Goal: Task Accomplishment & Management: Complete application form

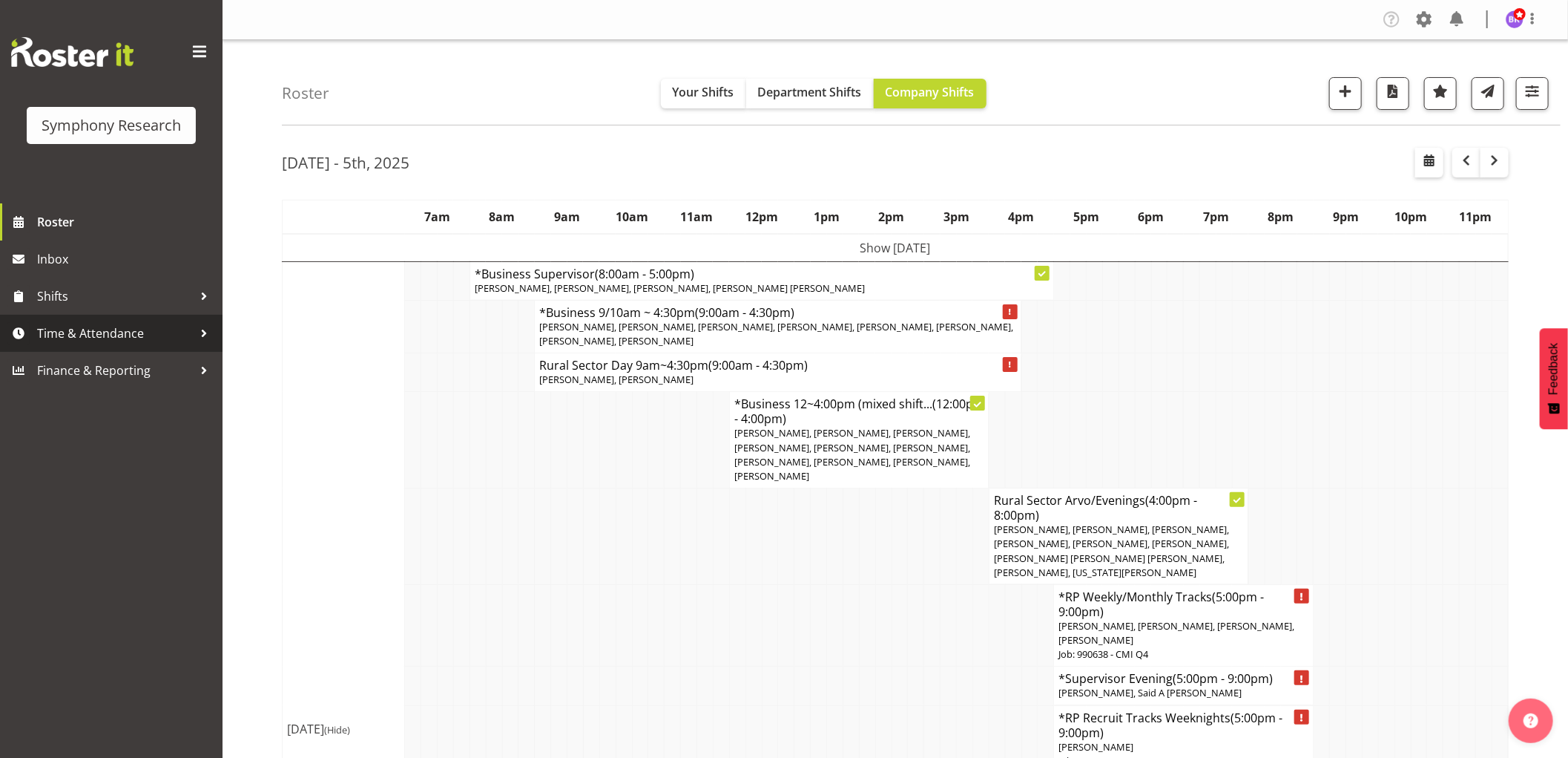
click at [113, 332] on span "Time & Attendance" at bounding box center [114, 333] width 156 height 22
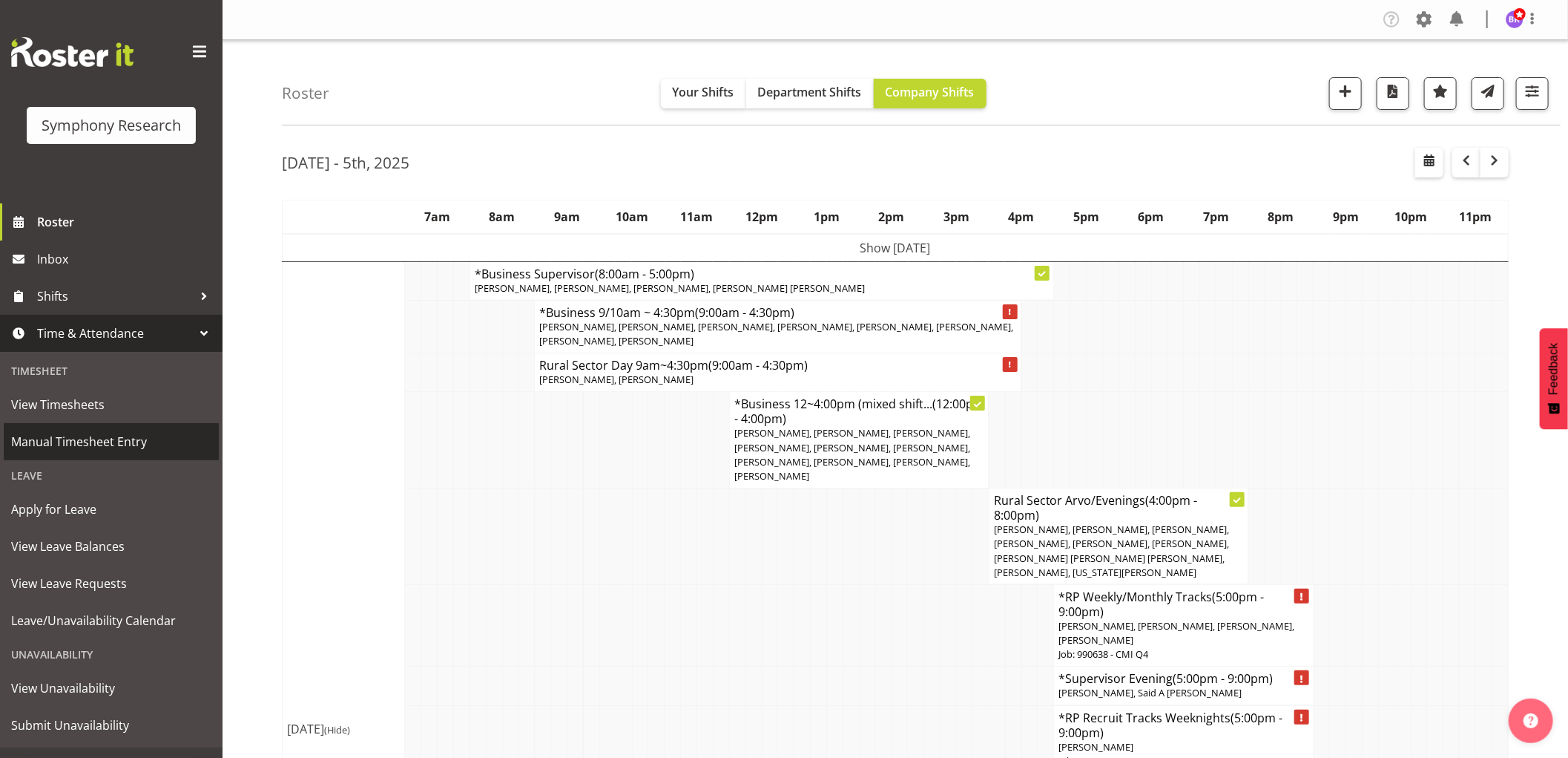
click at [116, 448] on span "Manual Timesheet Entry" at bounding box center [110, 442] width 200 height 22
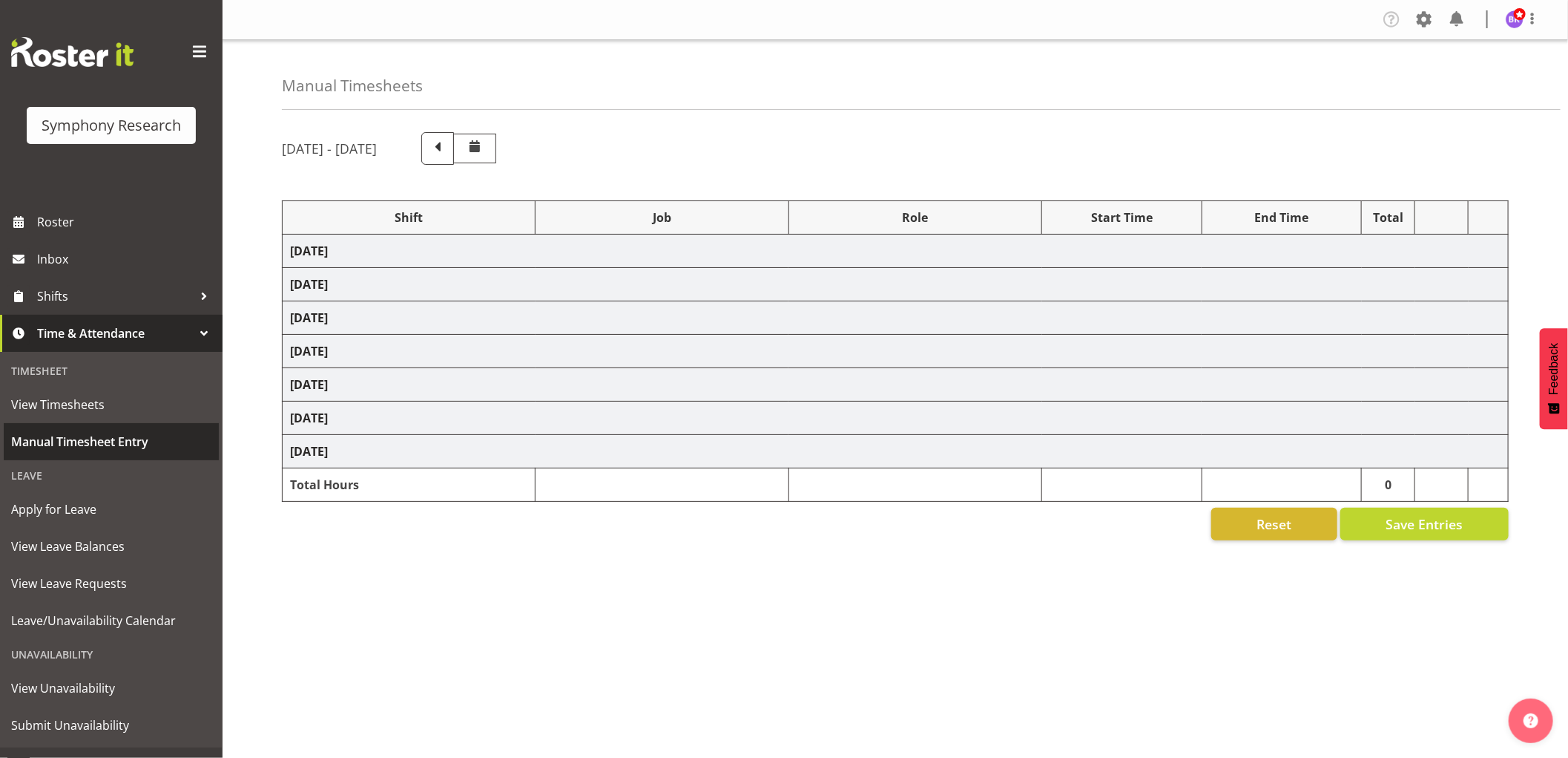
select select "1607"
select select "743"
select select "1607"
select select "9426"
select select "1607"
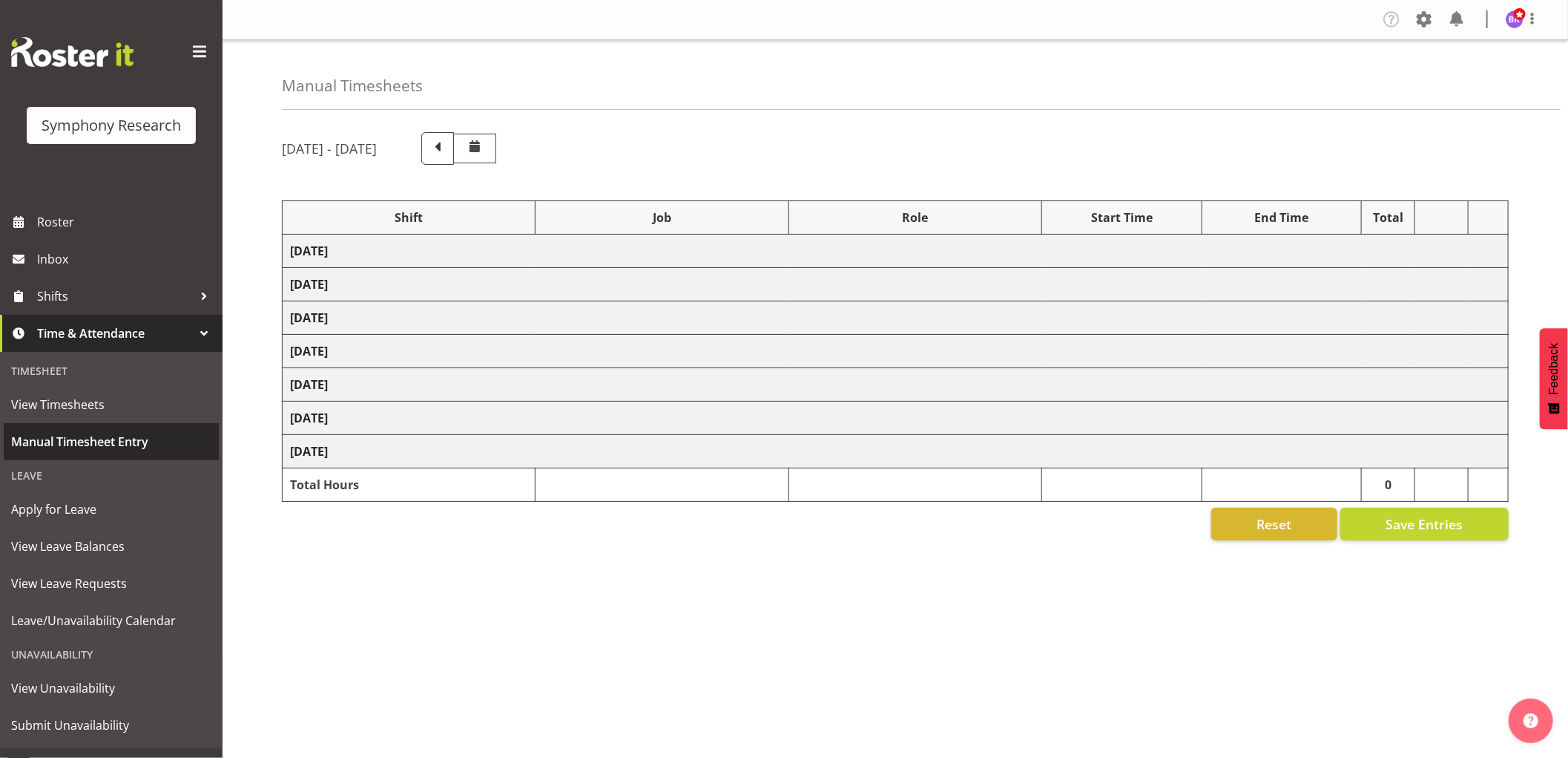
select select "10485"
select select "1607"
select select "10575"
select select "1607"
select select "10633"
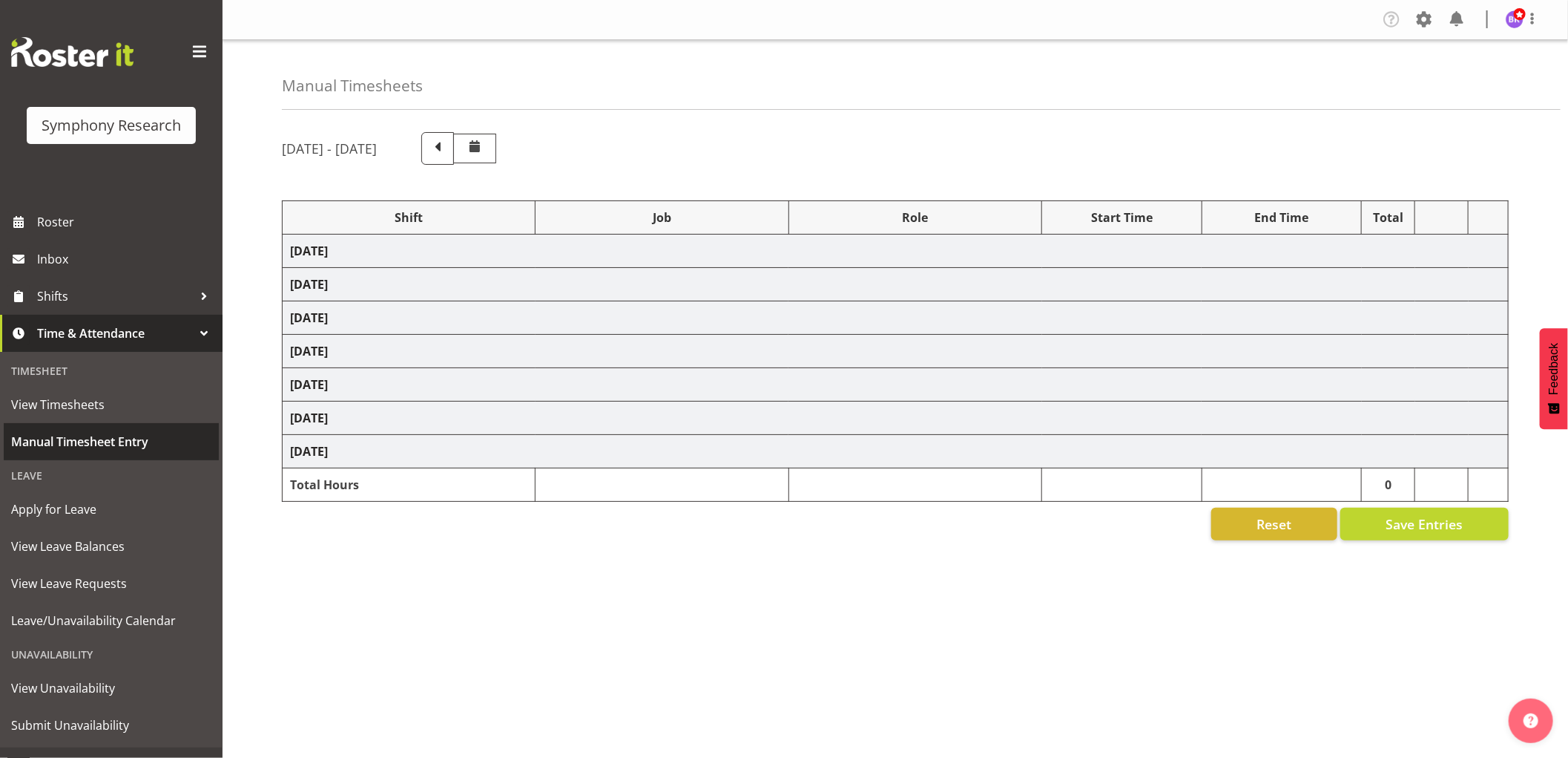
select select "1607"
select select "10733"
select select "1607"
select select "10731"
select select "1607"
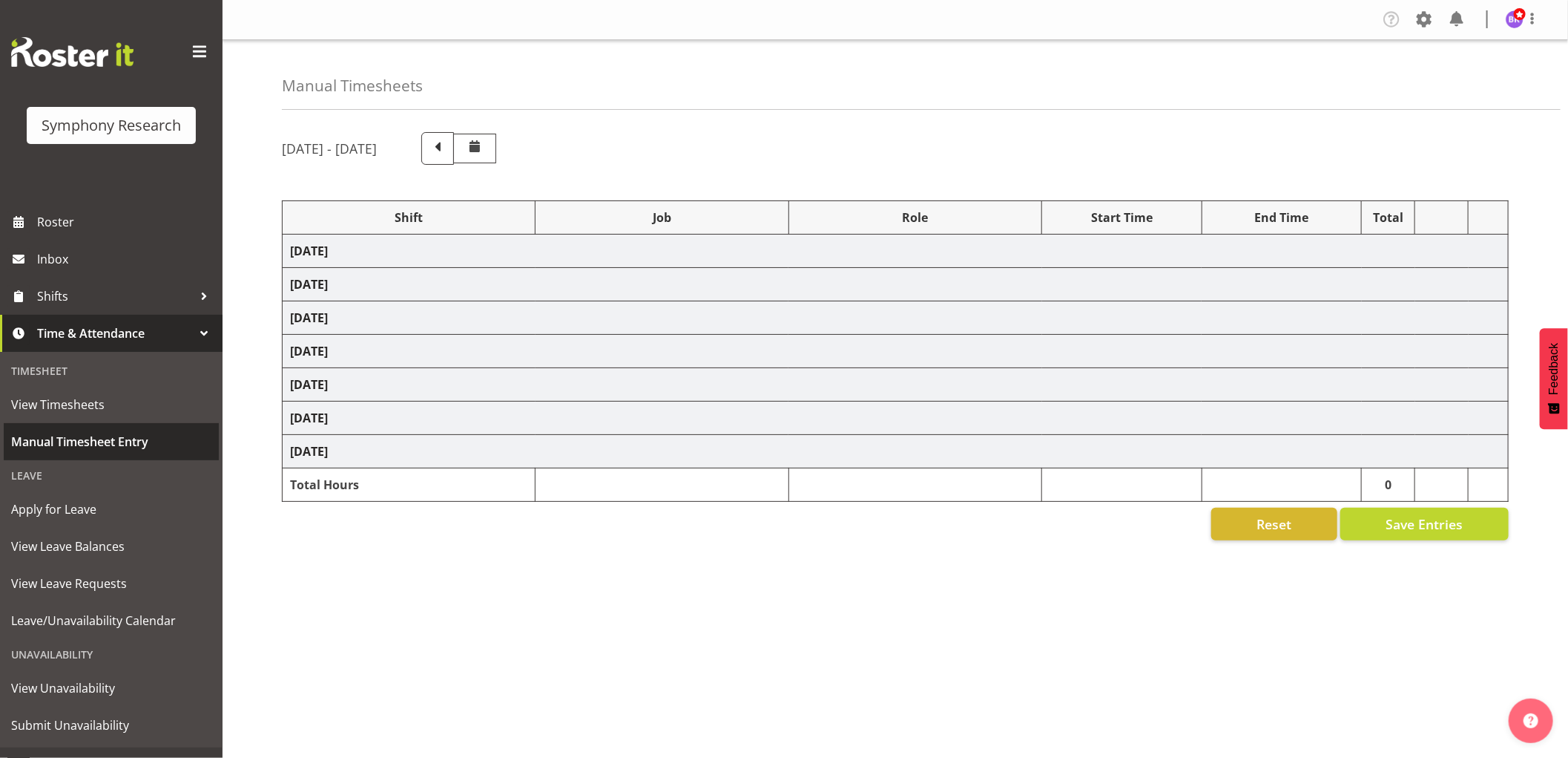
select select "10527"
select select "1607"
select select "10499"
select select "1607"
select select "10587"
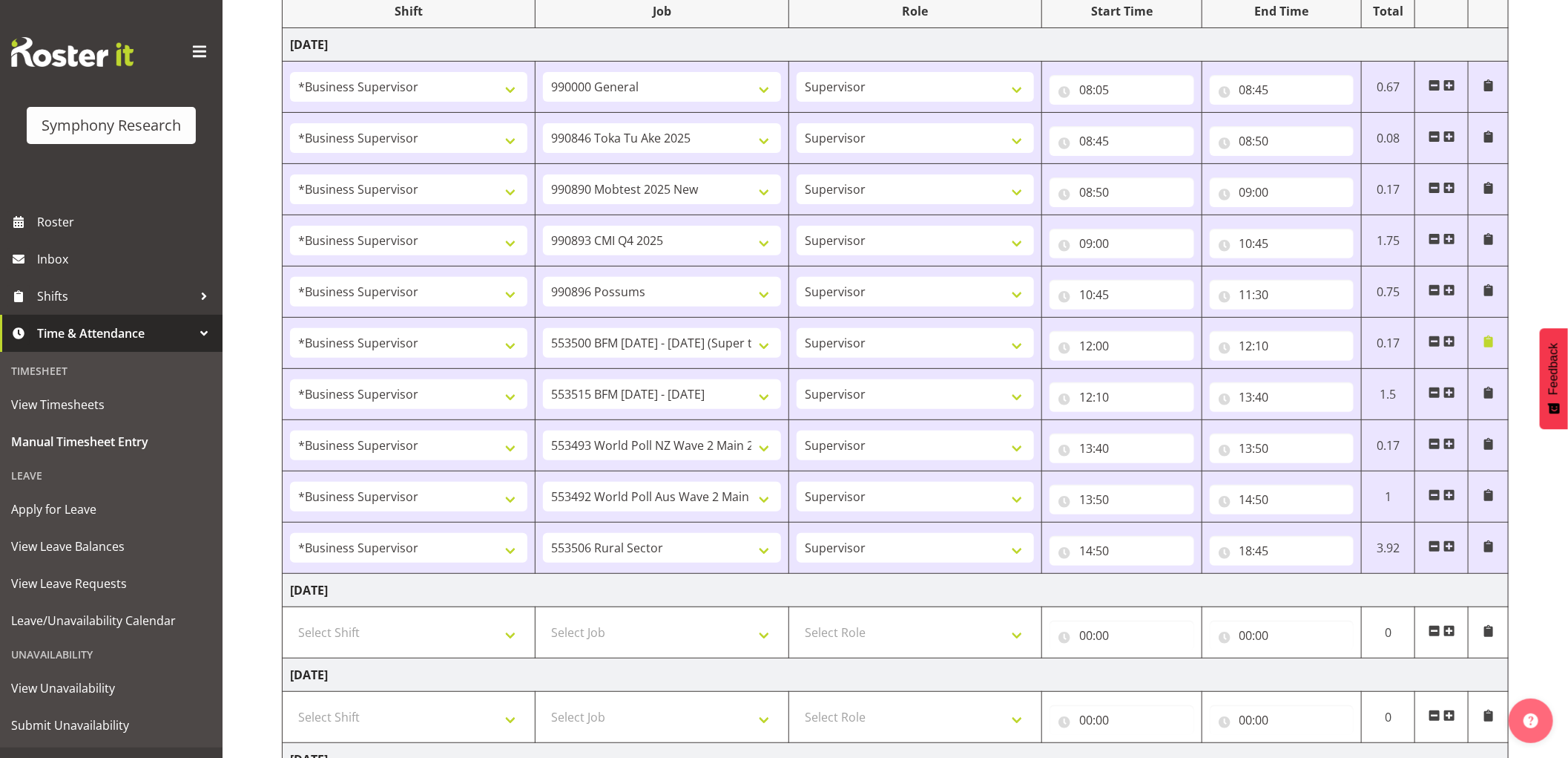
scroll to position [247, 0]
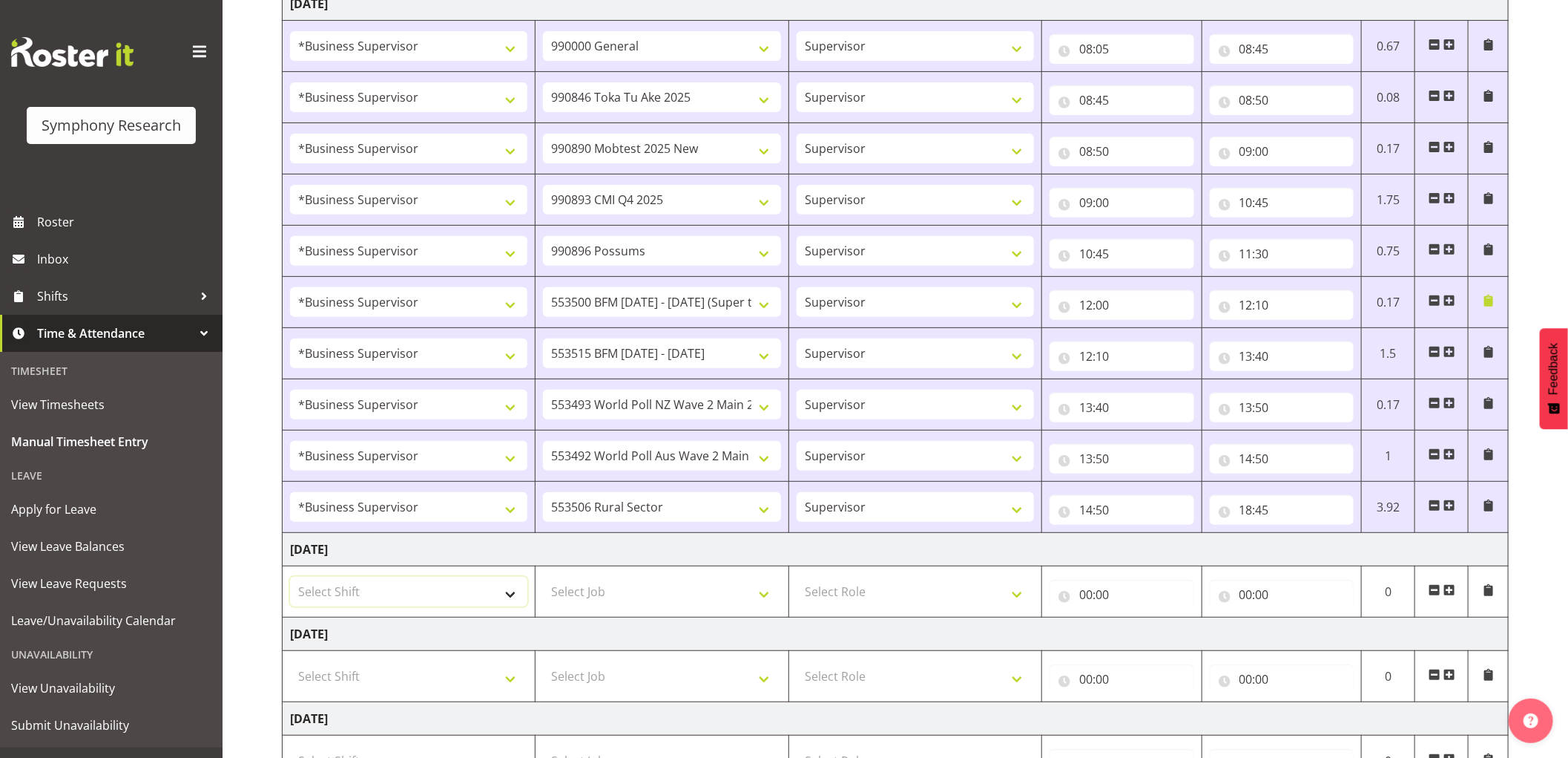
click at [472, 594] on select "Select Shift !!Weekend Residential (Roster IT Shift Label) *Business 9/10am ~ 4…" at bounding box center [409, 592] width 238 height 30
select select "1607"
click at [290, 578] on select "Select Shift !!Weekend Residential (Roster IT Shift Label) *Business 9/10am ~ 4…" at bounding box center [409, 592] width 238 height 30
click at [647, 587] on select "Select Job 550060 IF Admin 553492 World Poll Aus Wave 2 Main 2025 553493 World …" at bounding box center [661, 592] width 238 height 30
select select "743"
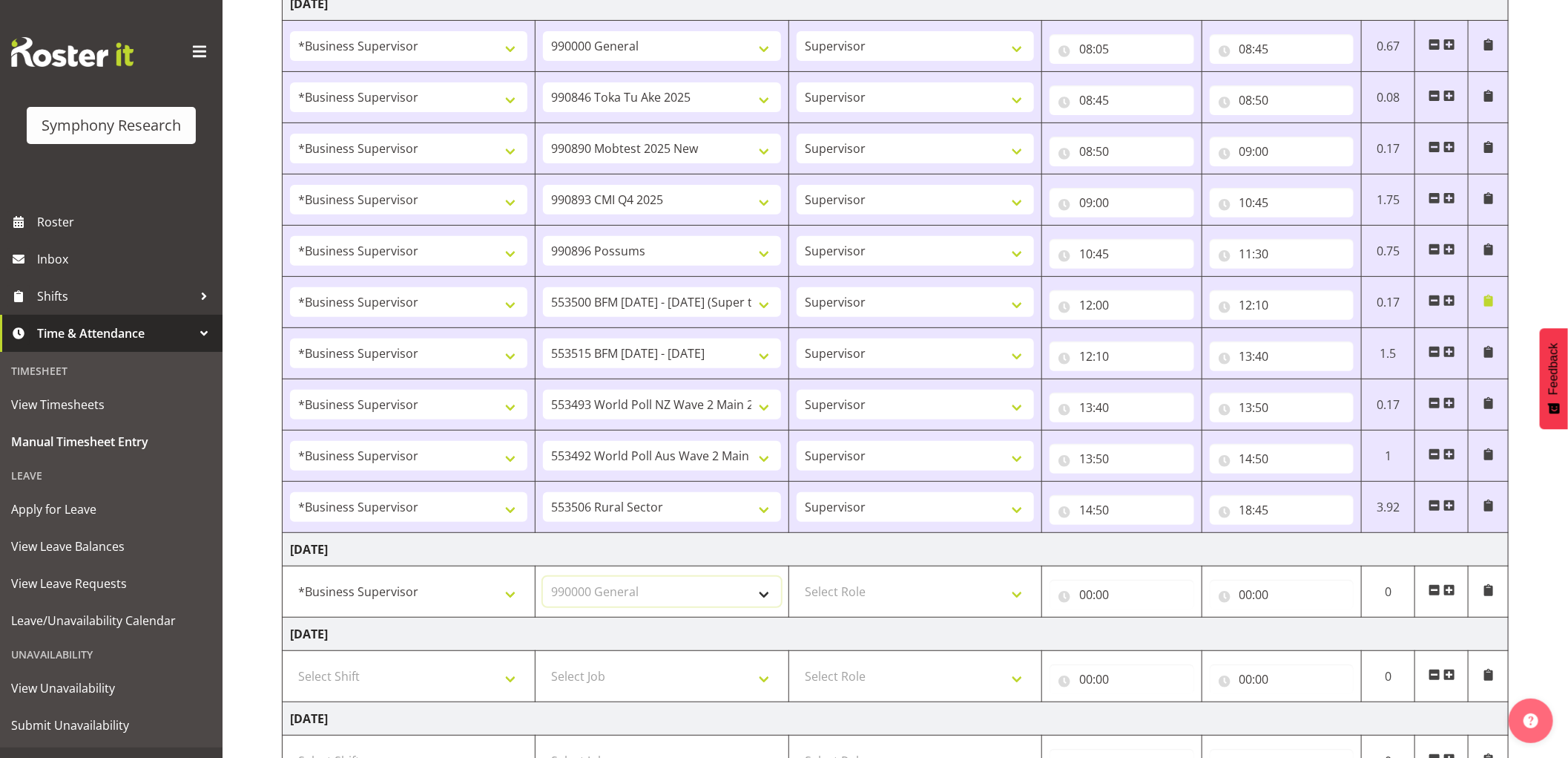
click at [543, 578] on select "Select Job 550060 IF Admin 553492 World Poll Aus Wave 2 Main 2025 553493 World …" at bounding box center [661, 592] width 238 height 30
click at [902, 591] on select "Select Role Supervisor Interviewing Briefing" at bounding box center [915, 592] width 238 height 30
select select "45"
click at [796, 578] on select "Select Role Supervisor Interviewing Briefing" at bounding box center [915, 592] width 238 height 30
click at [1085, 595] on input "00:00" at bounding box center [1122, 595] width 144 height 30
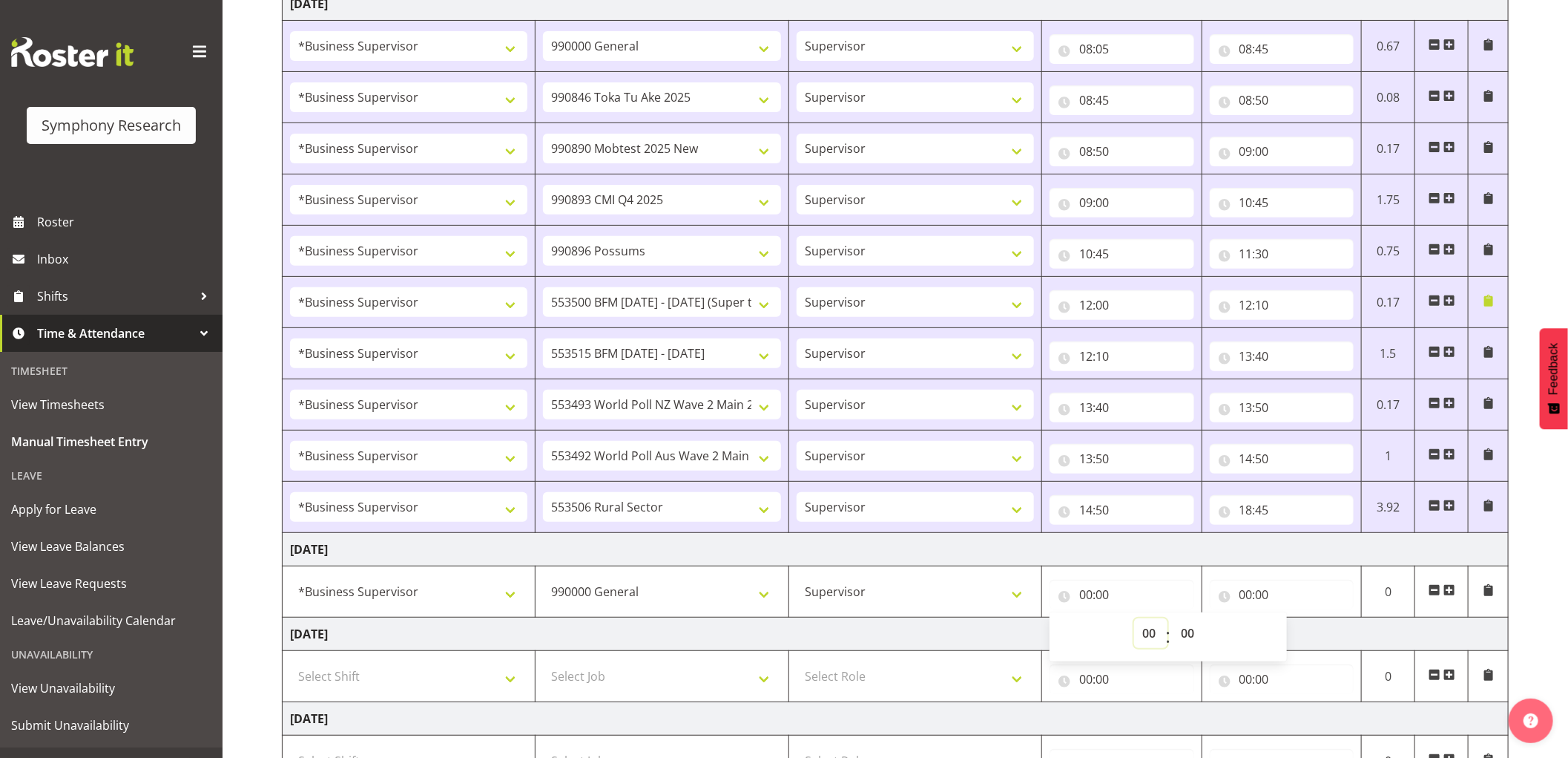
click at [1144, 626] on select "00 01 02 03 04 05 06 07 08 09 10 11 12 13 14 15 16 17 18 19 20 21 22 23" at bounding box center [1151, 634] width 34 height 30
select select "10"
click at [1134, 619] on select "00 01 02 03 04 05 06 07 08 09 10 11 12 13 14 15 16 17 18 19 20 21 22 23" at bounding box center [1151, 634] width 34 height 30
type input "10:00"
click at [1194, 628] on select "00 01 02 03 04 05 06 07 08 09 10 11 12 13 14 15 16 17 18 19 20 21 22 23 24 25 2…" at bounding box center [1190, 634] width 34 height 30
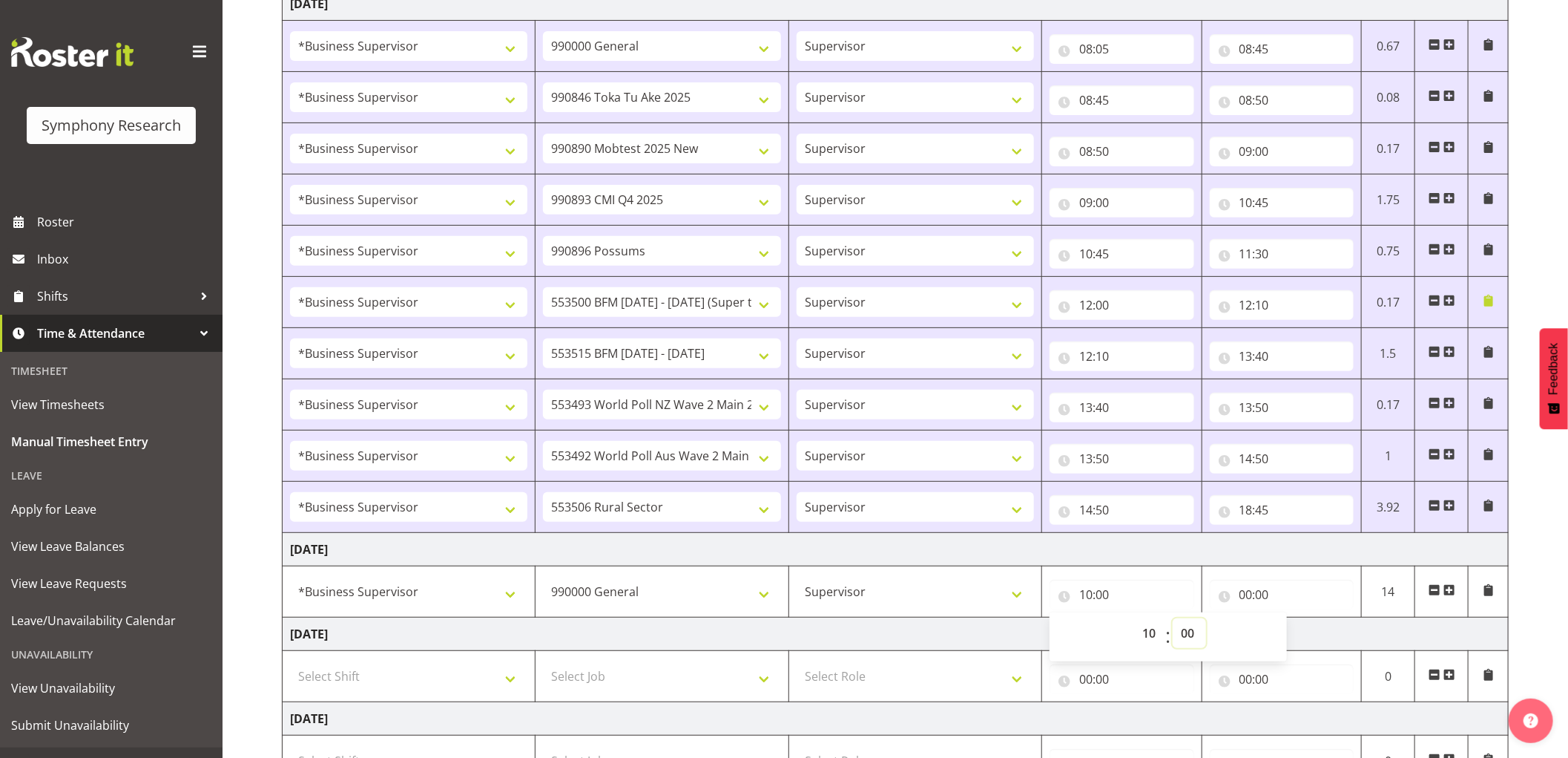
select select "15"
click at [1173, 619] on select "00 01 02 03 04 05 06 07 08 09 10 11 12 13 14 15 16 17 18 19 20 21 22 23 24 25 2…" at bounding box center [1190, 634] width 34 height 30
type input "10:15"
click at [1241, 597] on input "00:00" at bounding box center [1282, 595] width 144 height 30
click at [1309, 633] on select "00 01 02 03 04 05 06 07 08 09 10 11 12 13 14 15 16 17 18 19 20 21 22 23" at bounding box center [1311, 634] width 34 height 30
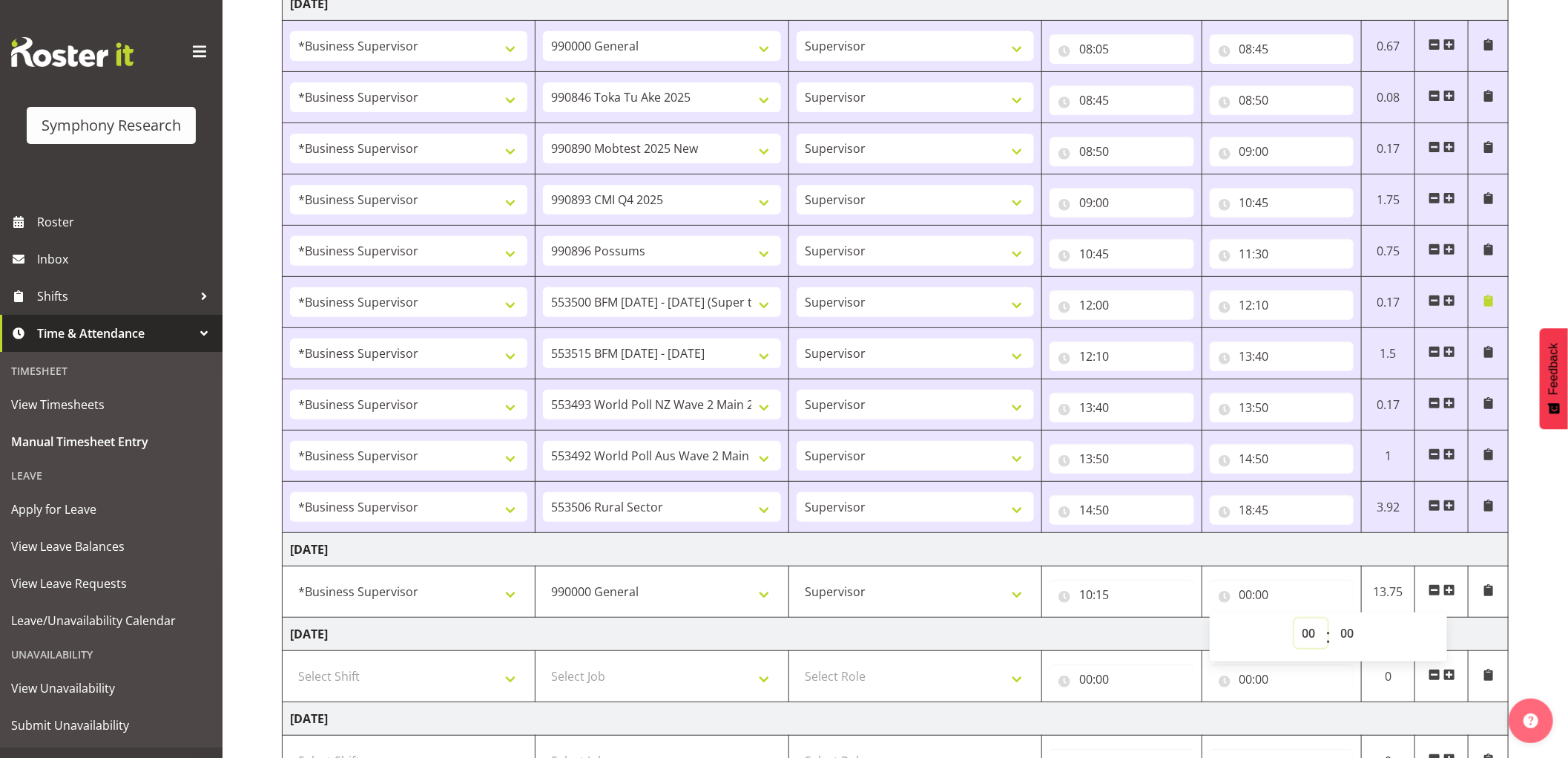
select select "10"
click at [1295, 619] on select "00 01 02 03 04 05 06 07 08 09 10 11 12 13 14 15 16 17 18 19 20 21 22 23" at bounding box center [1311, 634] width 34 height 30
type input "10:00"
click at [1346, 635] on select "00 01 02 03 04 05 06 07 08 09 10 11 12 13 14 15 16 17 18 19 20 21 22 23 24 25 2…" at bounding box center [1350, 634] width 34 height 30
select select "25"
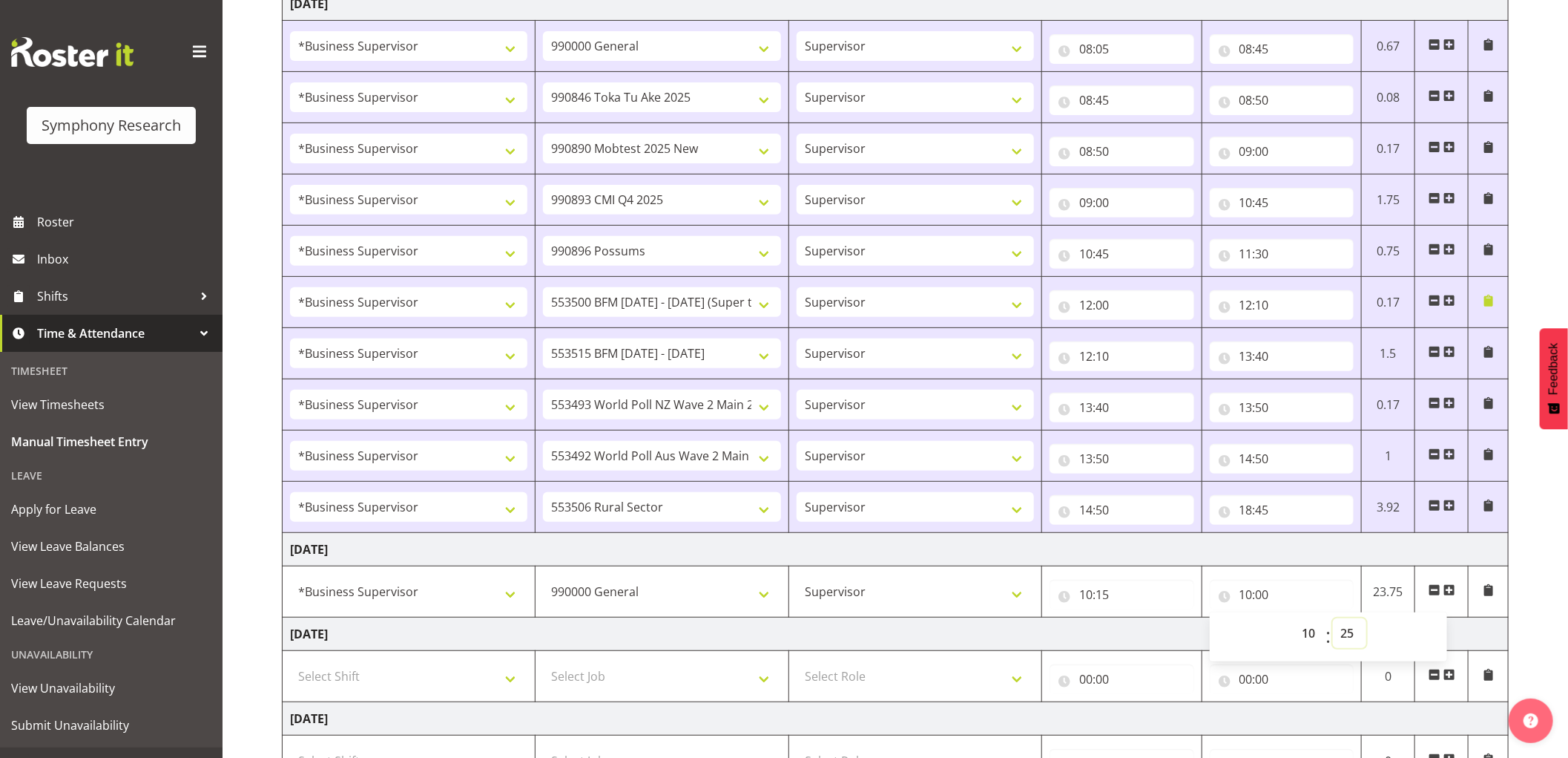
click at [1333, 619] on select "00 01 02 03 04 05 06 07 08 09 10 11 12 13 14 15 16 17 18 19 20 21 22 23 24 25 2…" at bounding box center [1350, 634] width 34 height 30
type input "10:25"
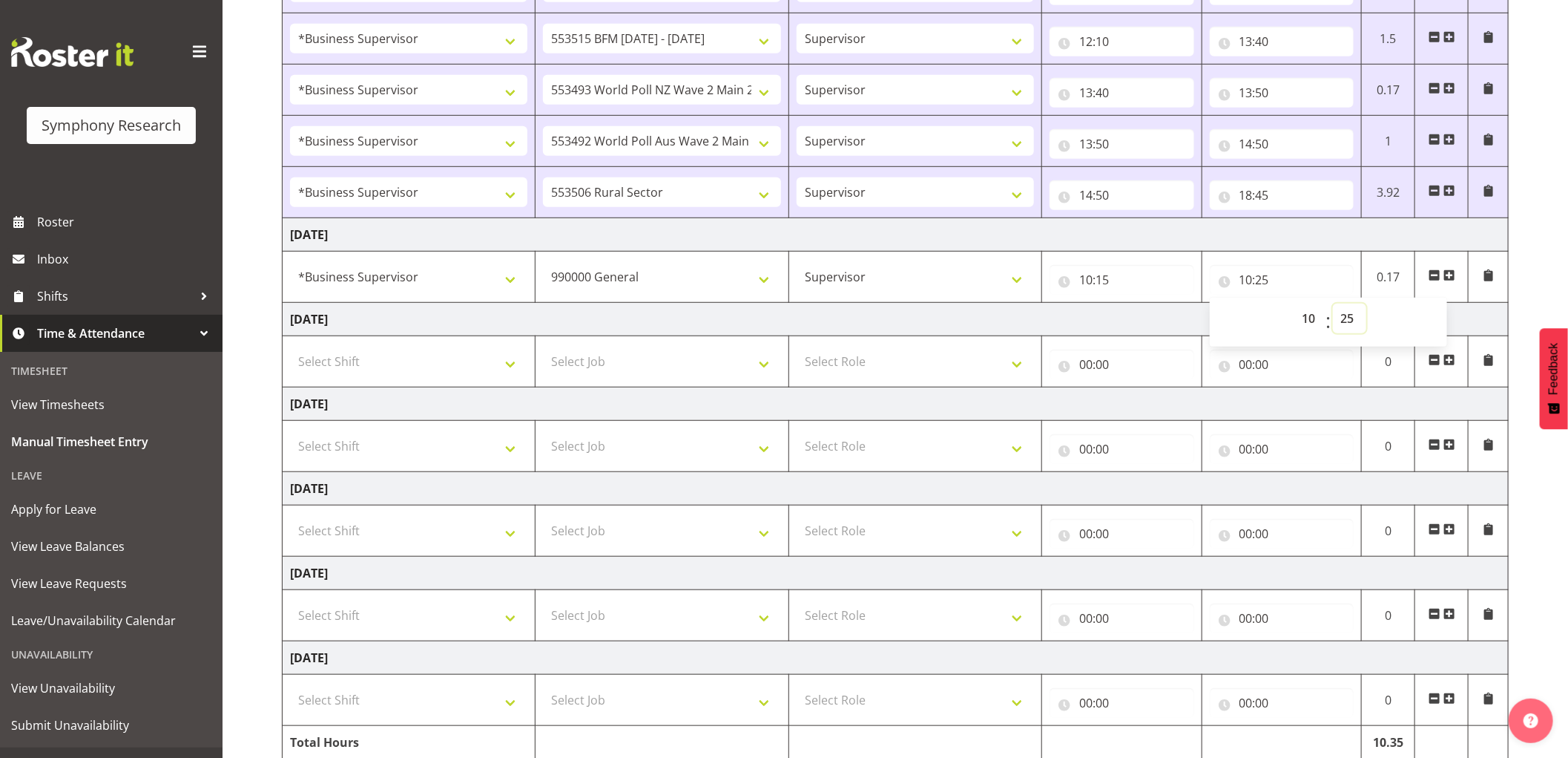
scroll to position [629, 0]
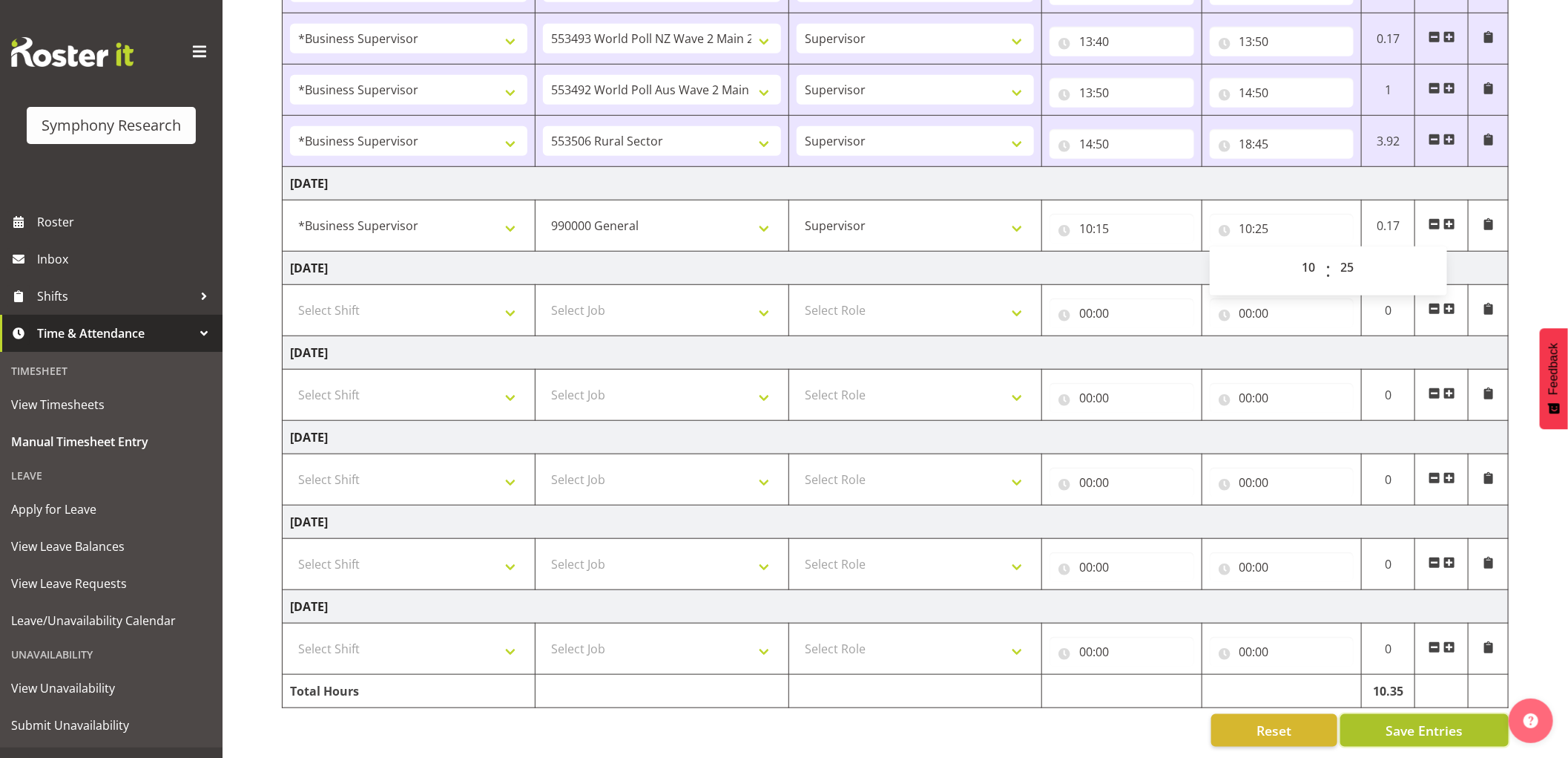
click at [1360, 714] on button "Save Entries" at bounding box center [1424, 730] width 168 height 33
